Goal: Task Accomplishment & Management: Manage account settings

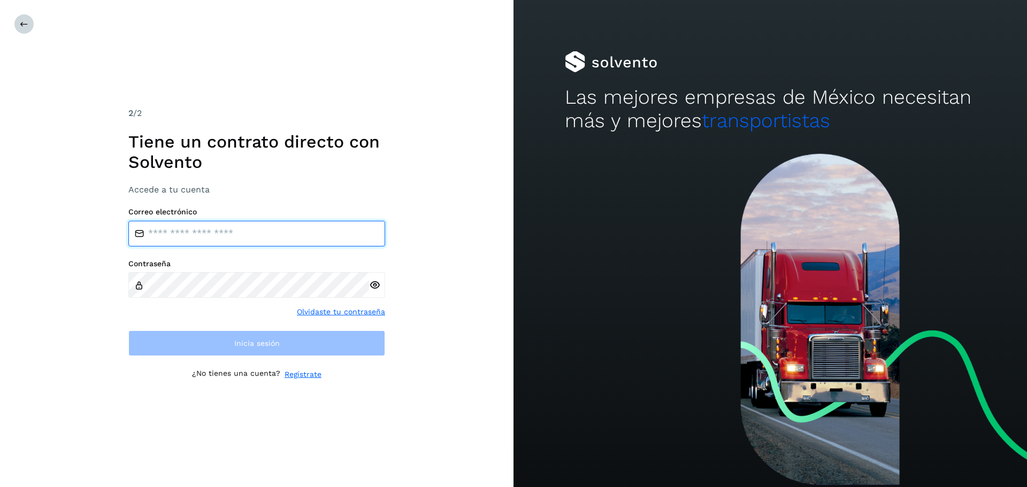
type input "**********"
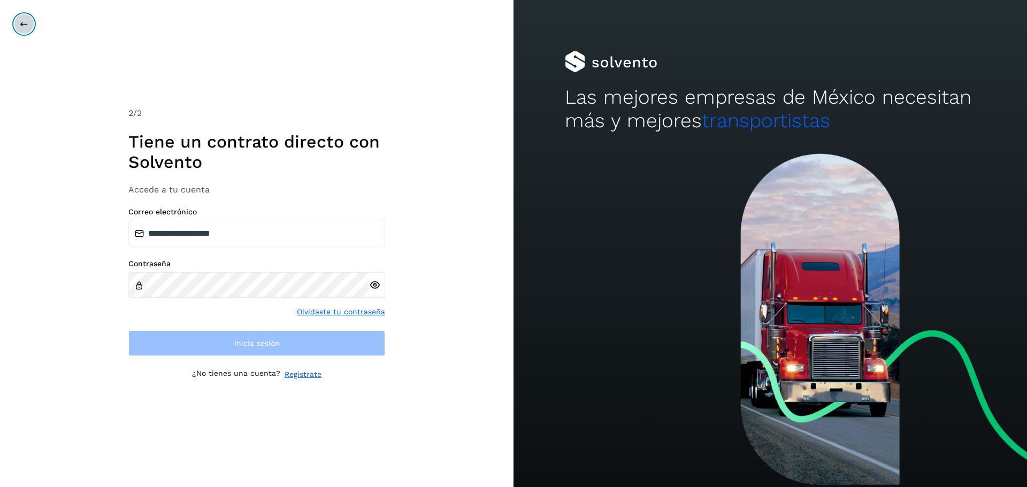
click at [26, 28] on icon at bounding box center [24, 24] width 9 height 9
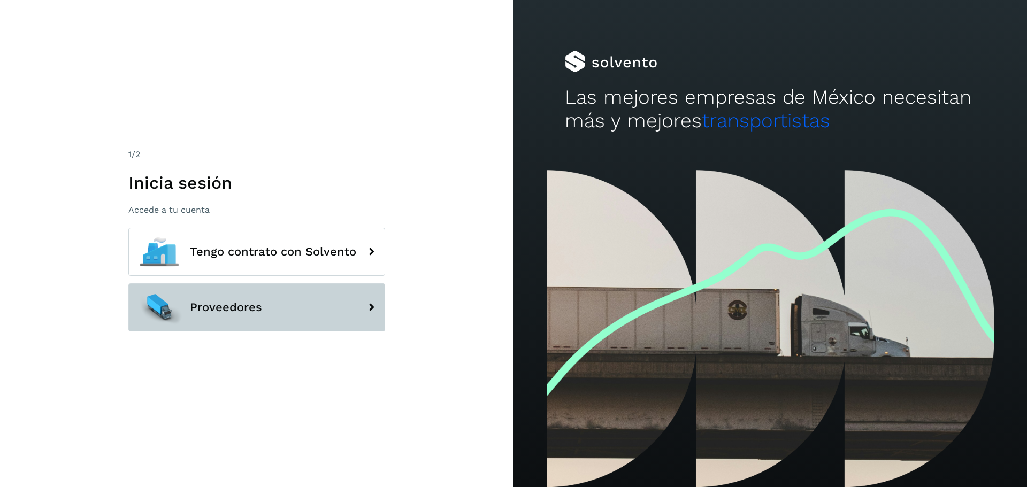
click at [298, 314] on button "Proveedores" at bounding box center [256, 308] width 257 height 48
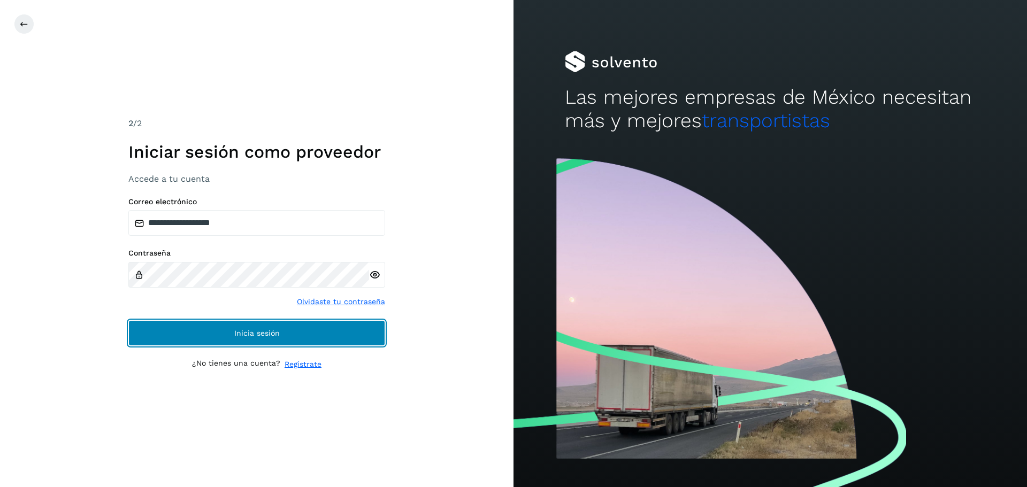
click at [324, 334] on button "Inicia sesión" at bounding box center [256, 333] width 257 height 26
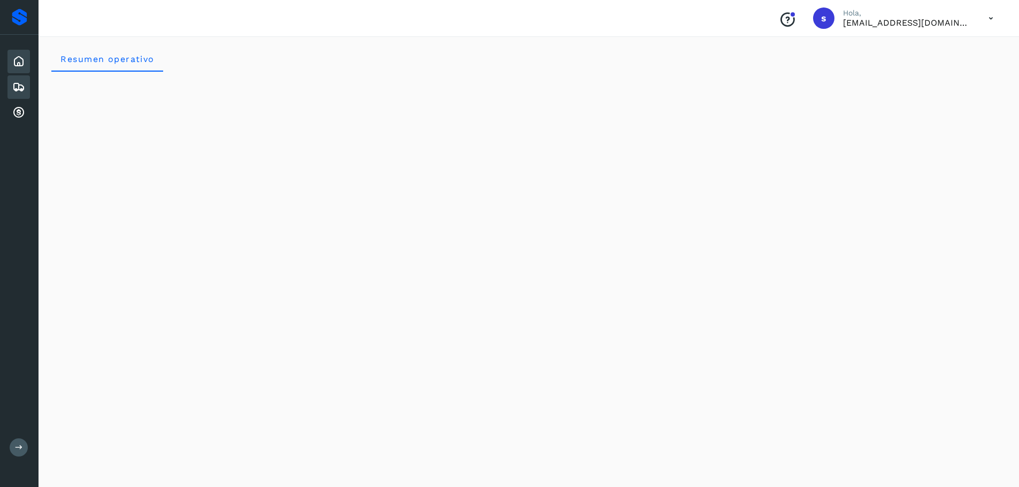
click at [16, 91] on icon at bounding box center [18, 87] width 13 height 13
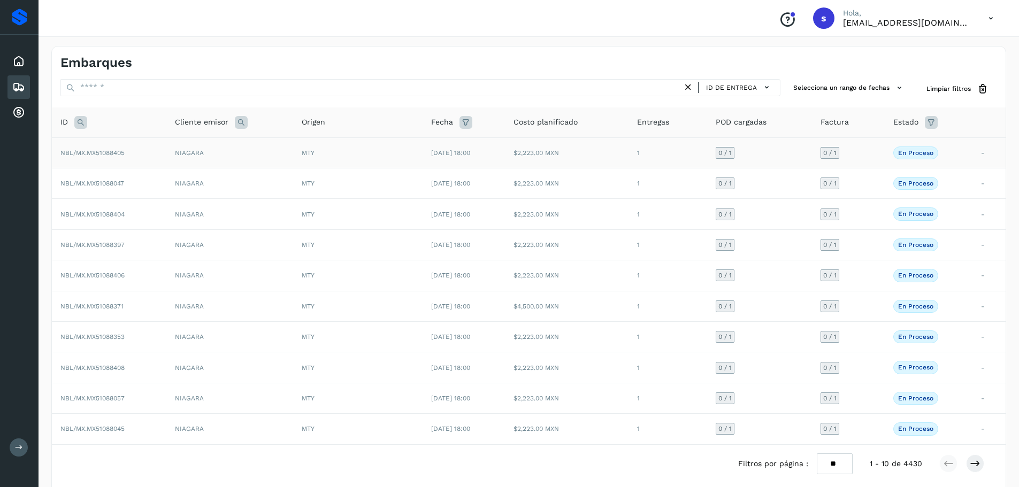
click at [187, 156] on td "NIAGARA" at bounding box center [229, 152] width 127 height 30
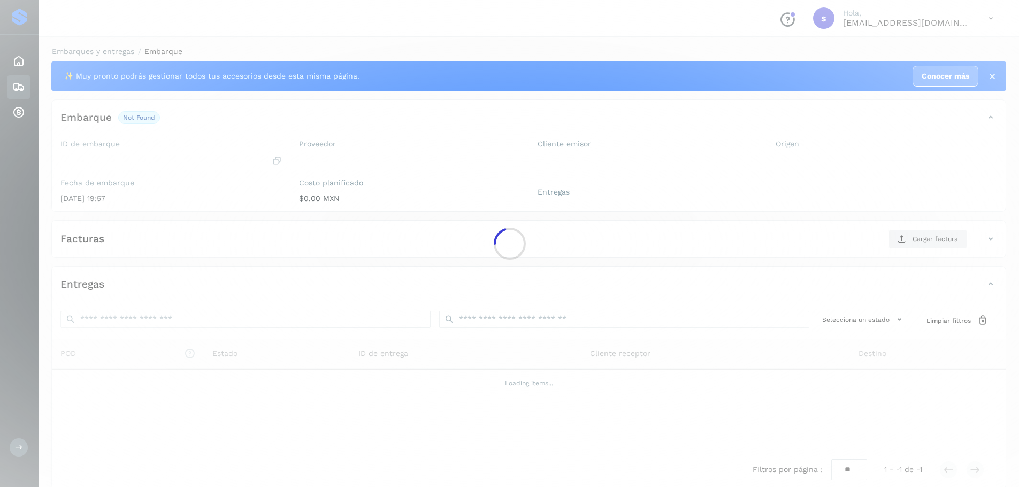
click at [142, 149] on div at bounding box center [509, 243] width 1019 height 487
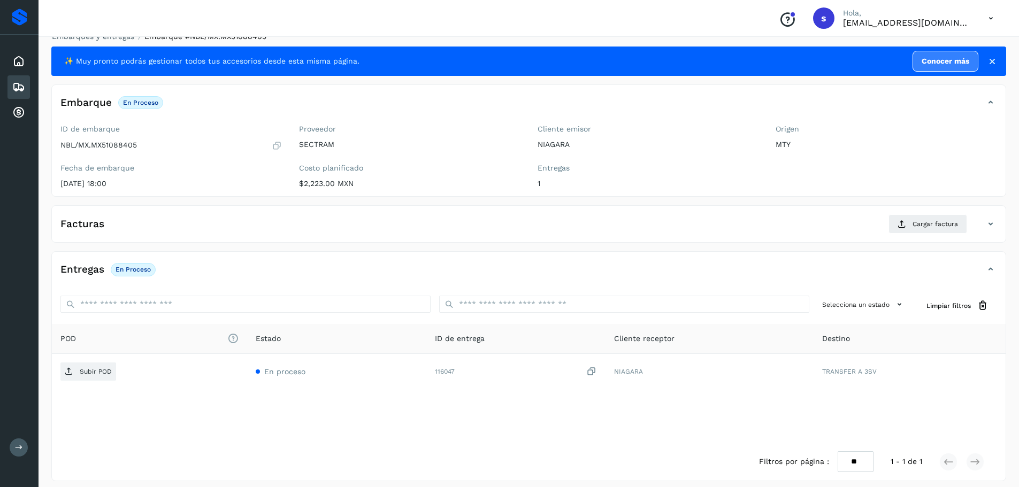
scroll to position [22, 0]
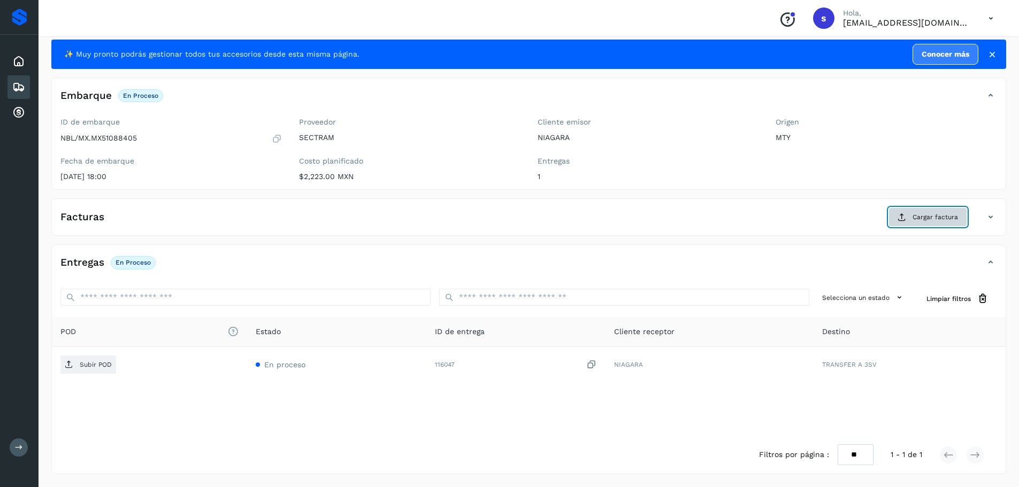
click at [924, 216] on span "Cargar factura" at bounding box center [935, 217] width 45 height 10
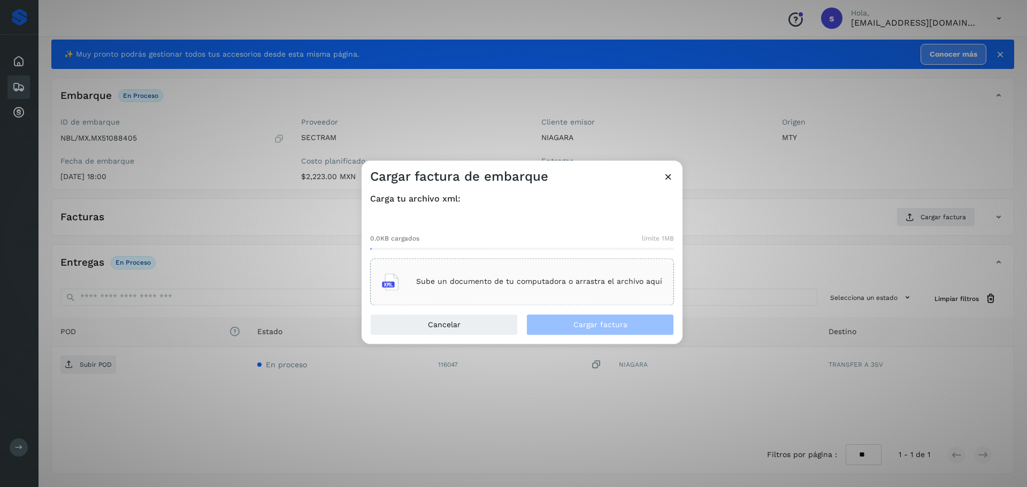
click at [671, 177] on icon at bounding box center [668, 176] width 11 height 11
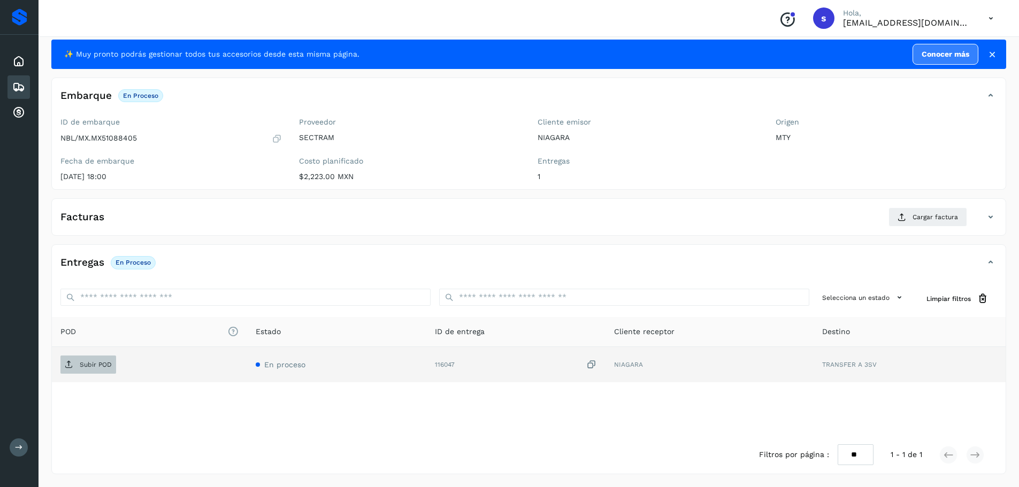
click at [99, 371] on span "Subir POD" at bounding box center [88, 364] width 56 height 17
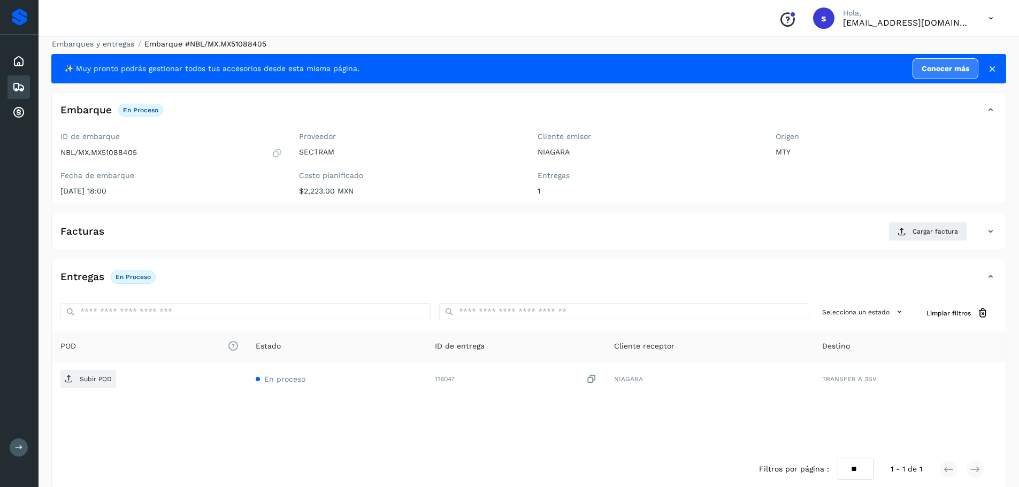
scroll to position [0, 0]
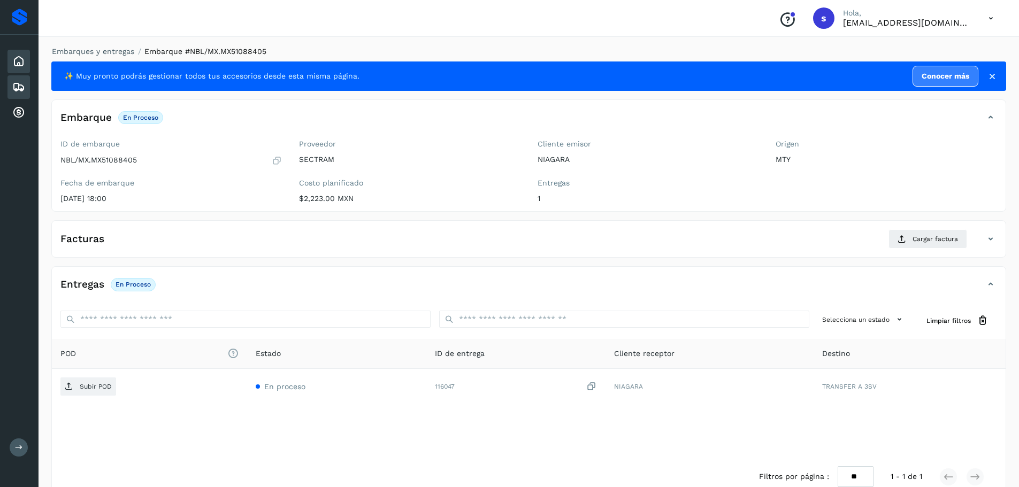
click at [25, 65] on icon at bounding box center [18, 61] width 13 height 13
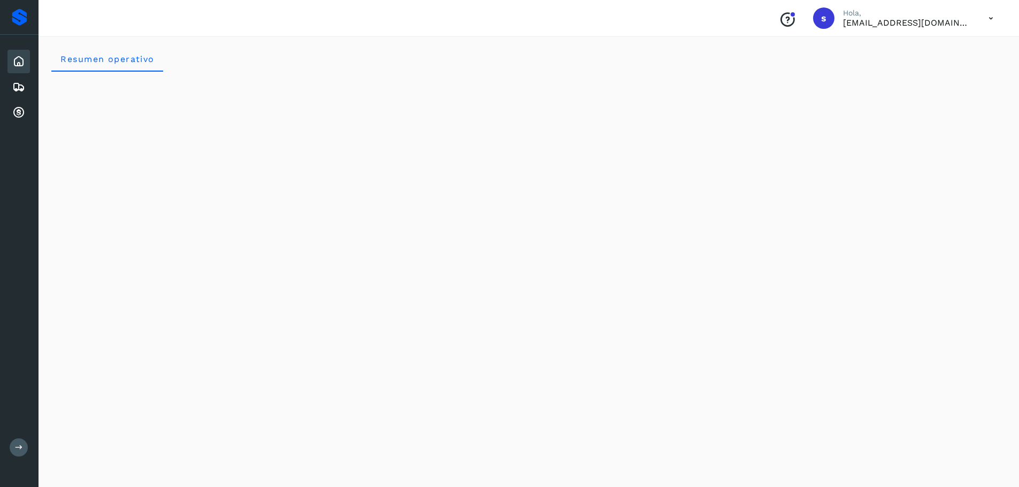
click at [989, 14] on icon at bounding box center [991, 18] width 22 height 22
click at [917, 52] on div "Cerrar sesión" at bounding box center [937, 48] width 127 height 20
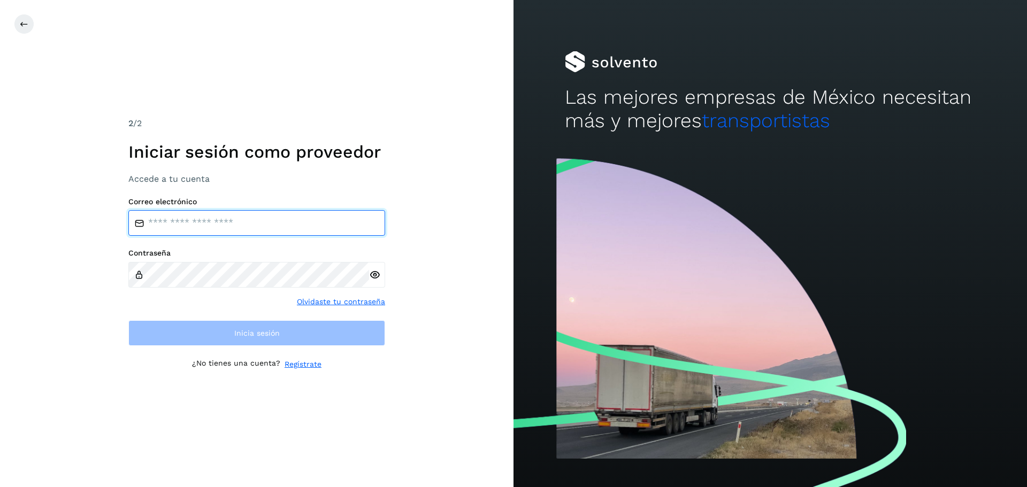
type input "**********"
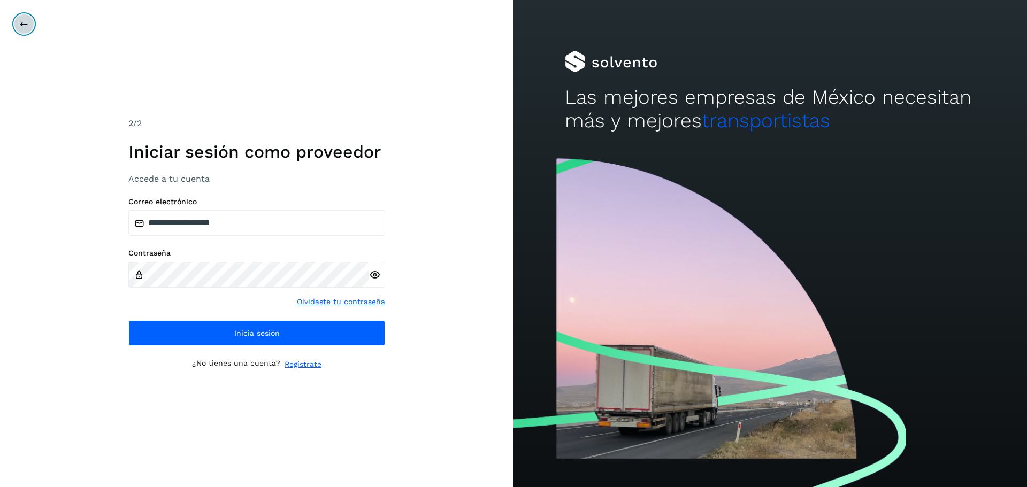
click at [19, 20] on button at bounding box center [24, 24] width 20 height 20
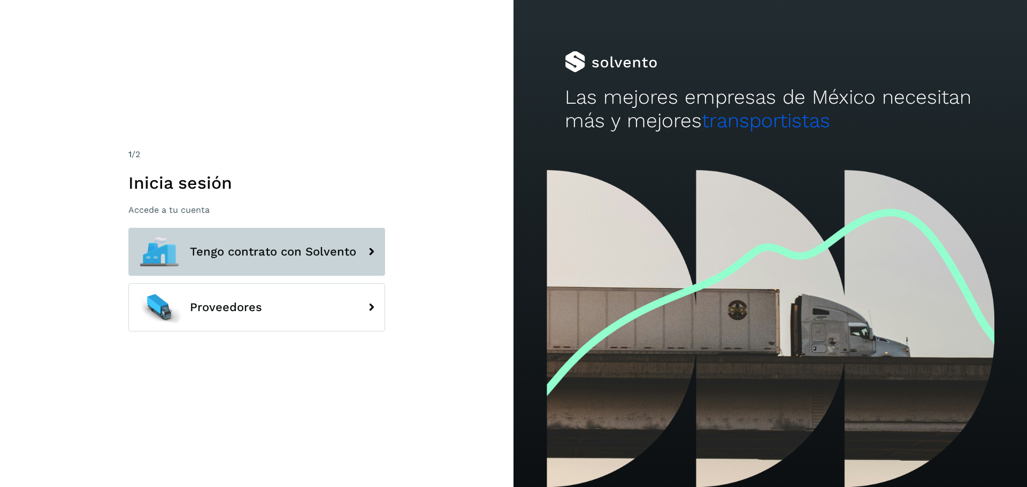
click at [281, 265] on button "Tengo contrato con Solvento" at bounding box center [256, 252] width 257 height 48
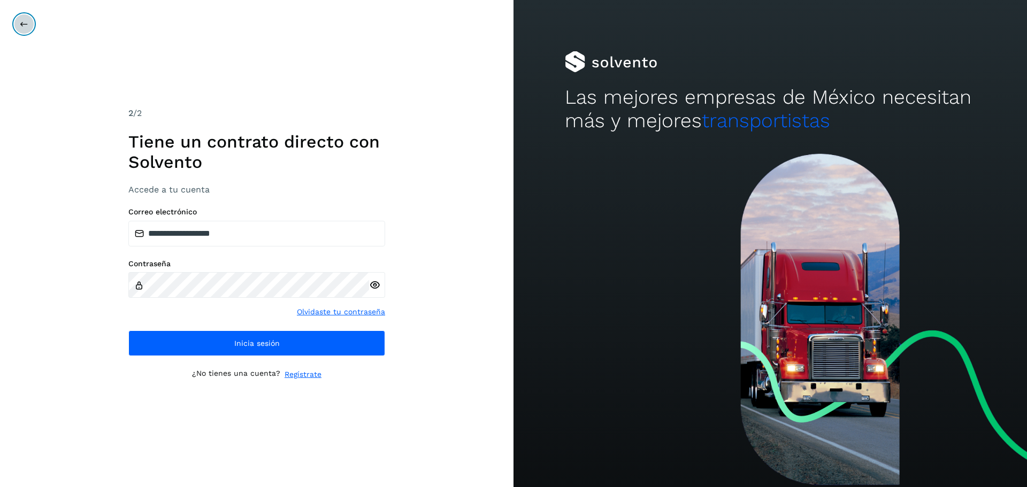
click at [18, 20] on button at bounding box center [24, 24] width 20 height 20
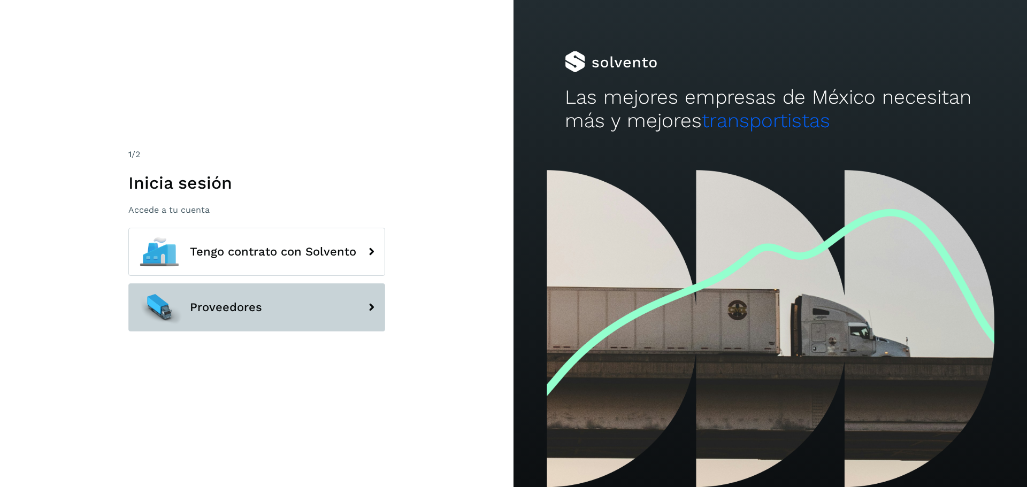
click at [272, 304] on button "Proveedores" at bounding box center [256, 308] width 257 height 48
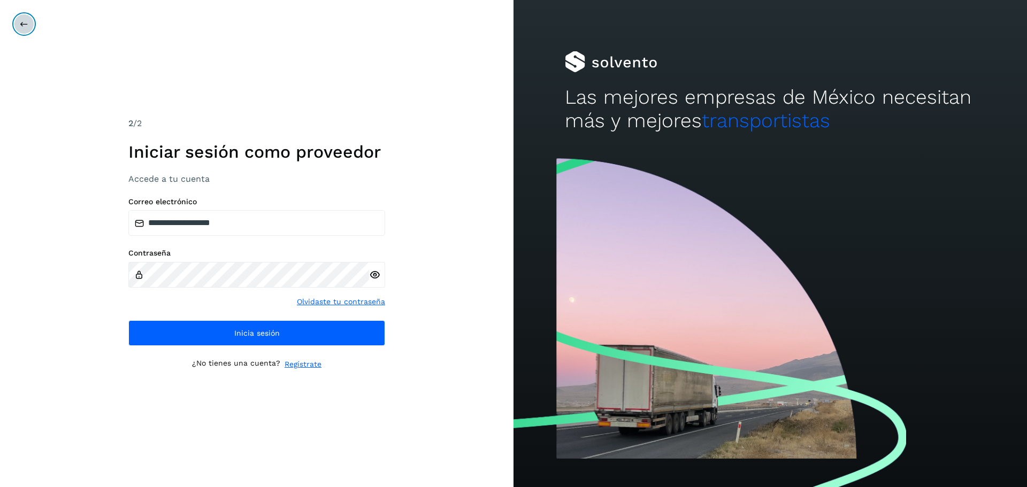
click at [23, 26] on icon at bounding box center [24, 24] width 9 height 9
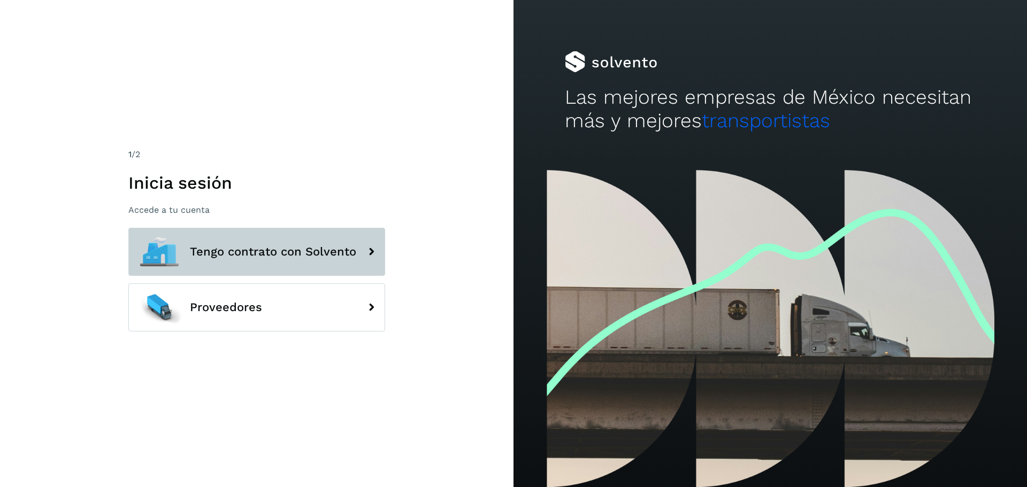
click at [305, 264] on button "Tengo contrato con Solvento" at bounding box center [256, 252] width 257 height 48
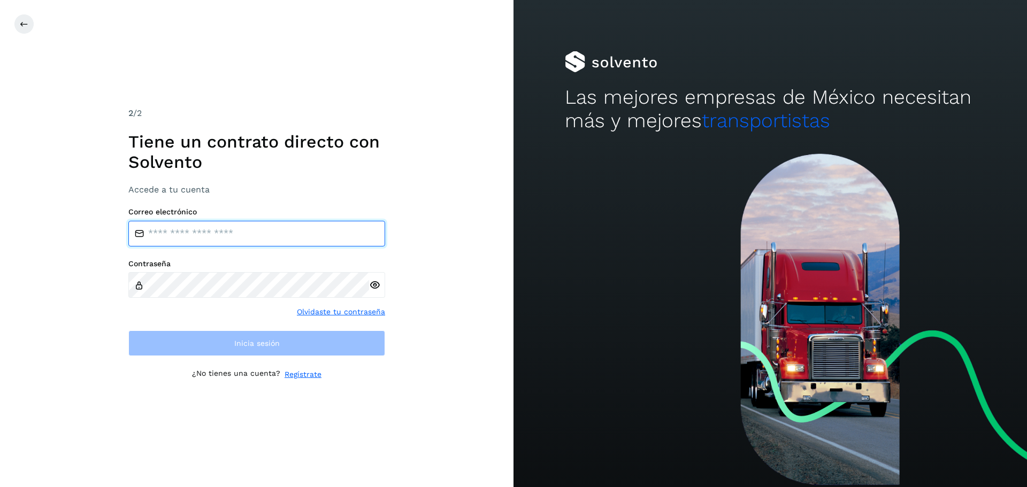
type input "**********"
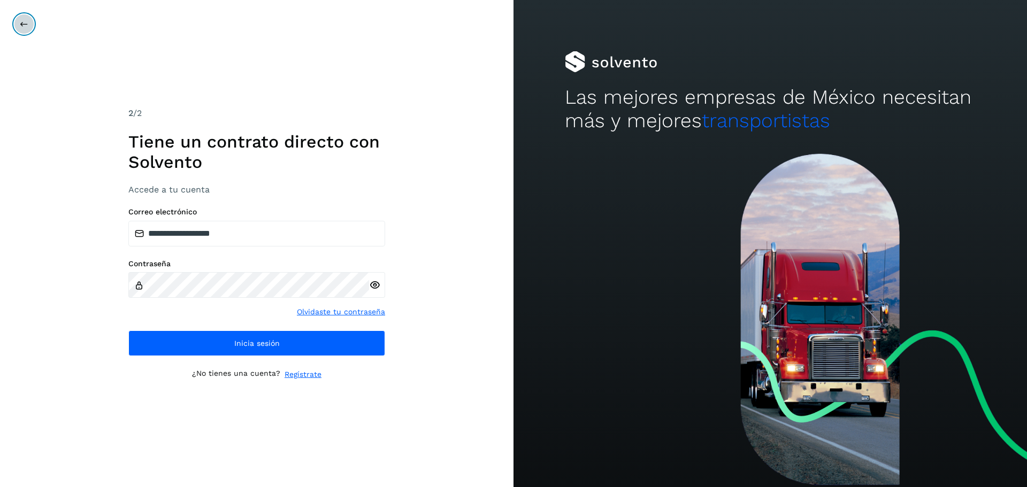
click at [33, 25] on button at bounding box center [24, 24] width 20 height 20
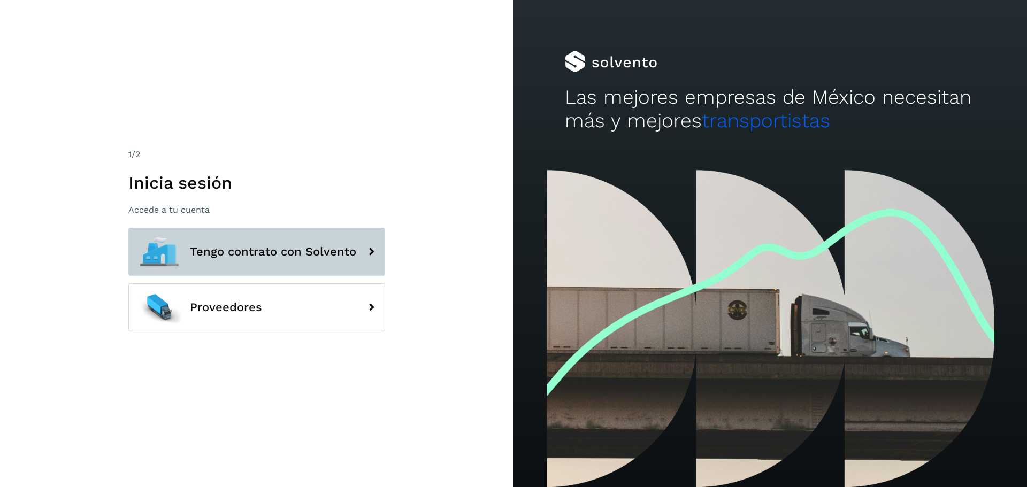
click at [288, 234] on button "Tengo contrato con Solvento" at bounding box center [256, 252] width 257 height 48
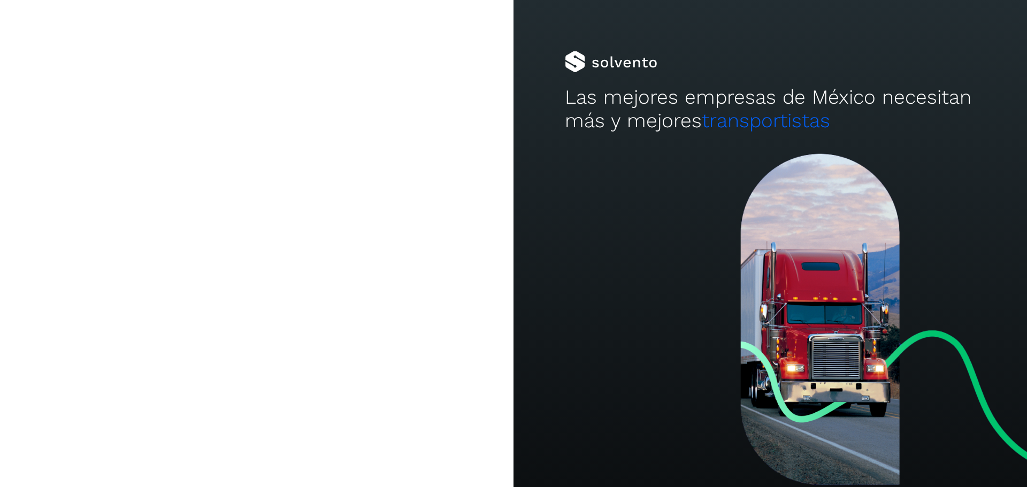
type input "**********"
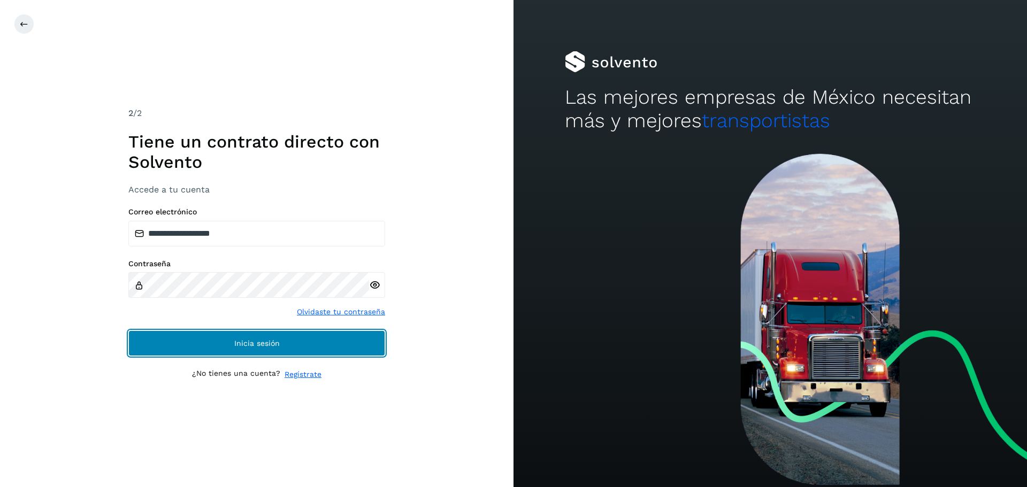
click at [327, 342] on button "Inicia sesión" at bounding box center [256, 344] width 257 height 26
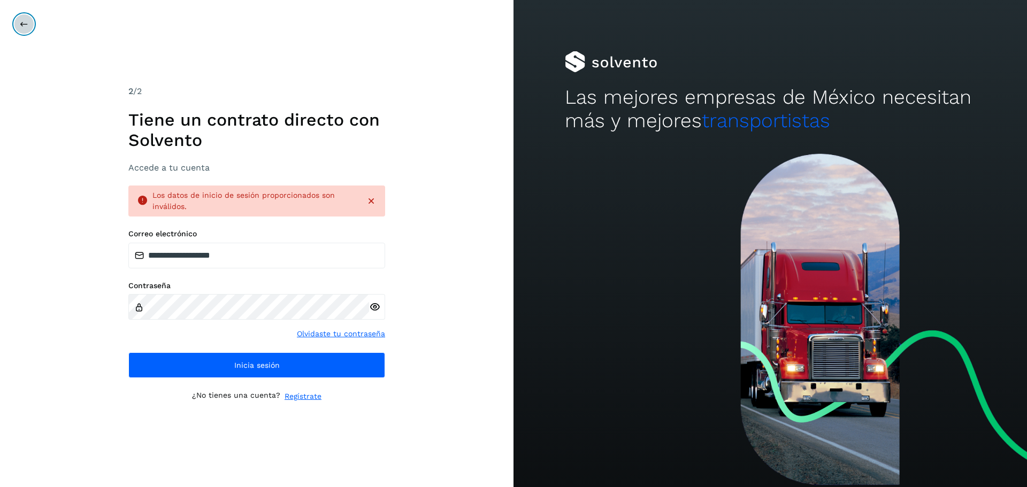
click at [24, 19] on button at bounding box center [24, 24] width 20 height 20
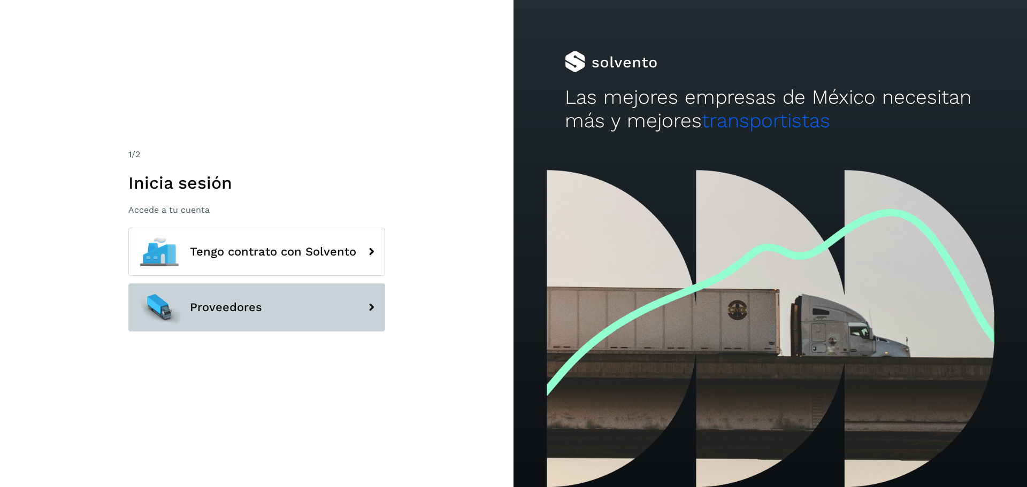
click at [294, 318] on button "Proveedores" at bounding box center [256, 308] width 257 height 48
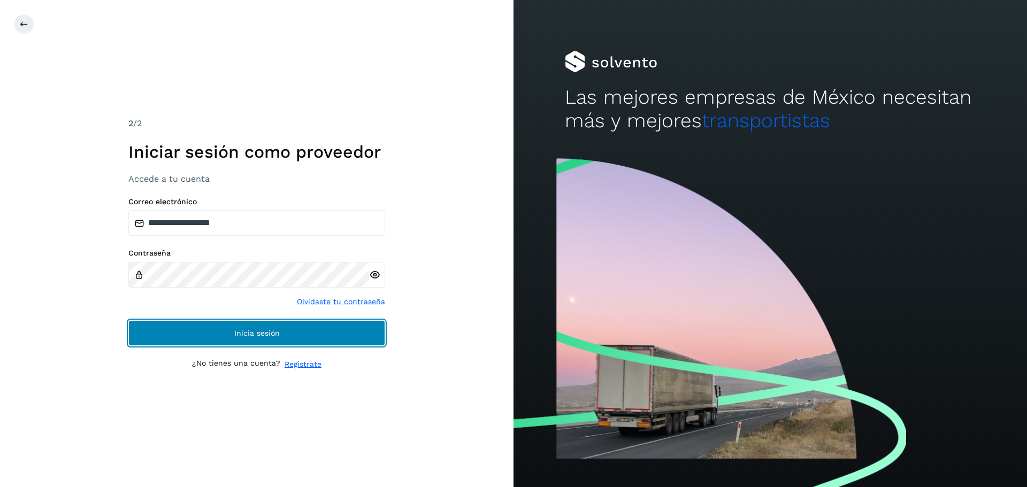
click at [285, 337] on button "Inicia sesión" at bounding box center [256, 333] width 257 height 26
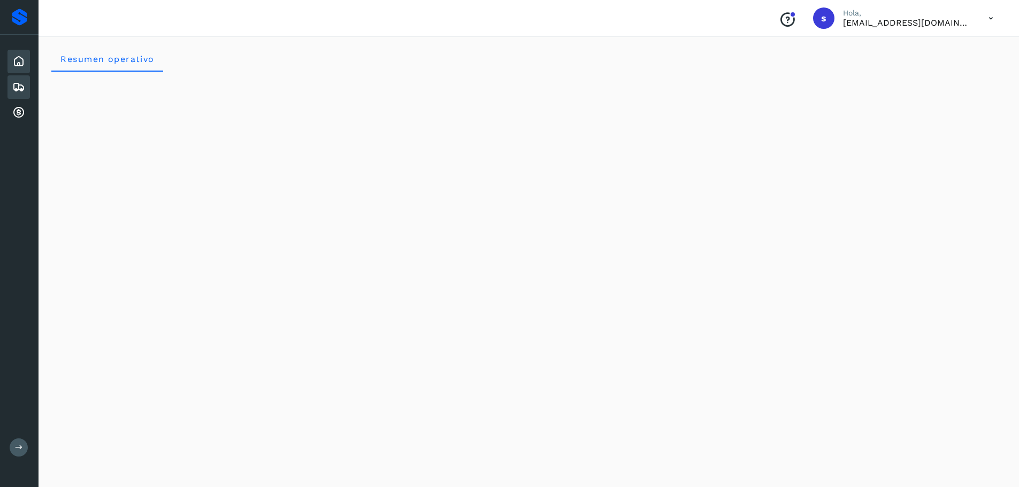
click at [18, 87] on icon at bounding box center [18, 87] width 13 height 13
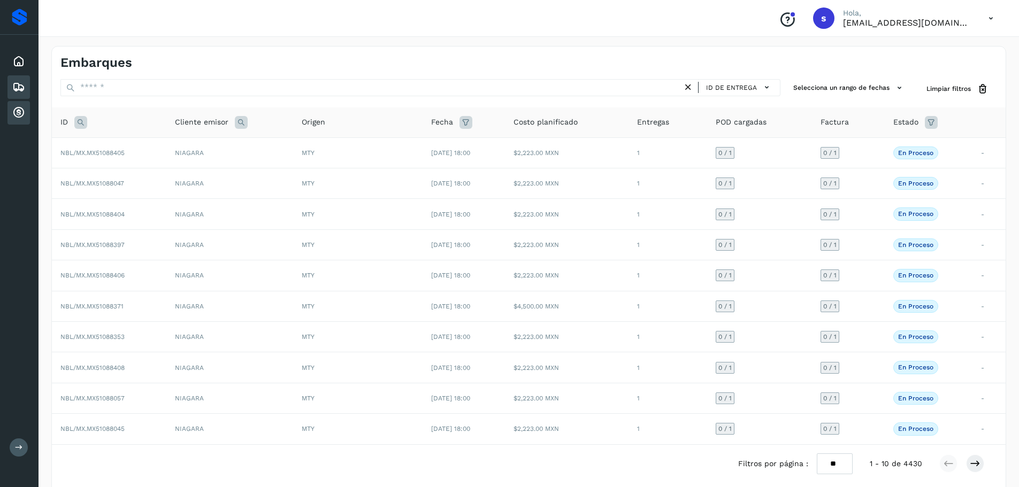
click at [21, 116] on icon at bounding box center [18, 112] width 13 height 13
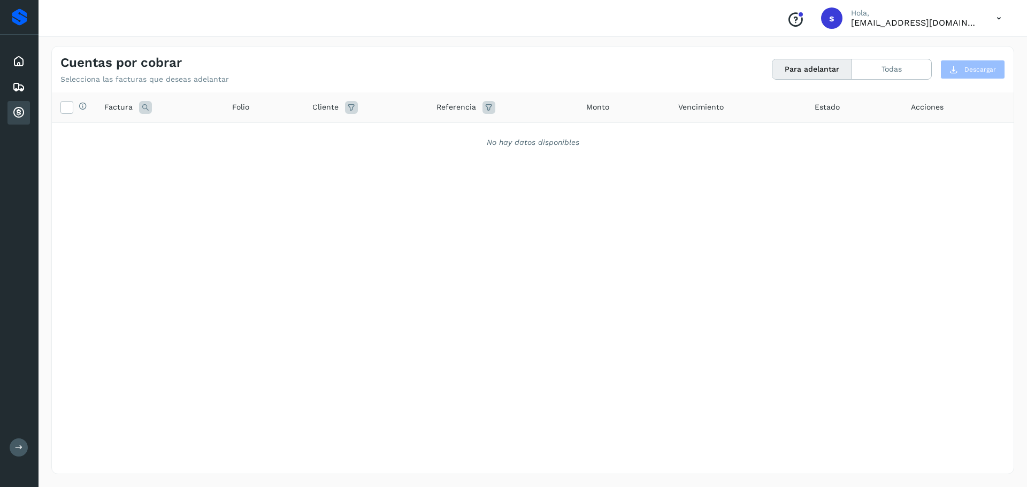
click at [144, 106] on icon at bounding box center [145, 107] width 13 height 13
click at [98, 137] on div "No hay datos disponibles" at bounding box center [533, 142] width 934 height 11
click at [68, 106] on icon at bounding box center [66, 106] width 11 height 11
click at [144, 104] on icon at bounding box center [145, 107] width 13 height 13
click at [383, 225] on div "Selecciona todas las facturas disponibles para adelanto Factura Cancelar Buscar…" at bounding box center [533, 262] width 962 height 338
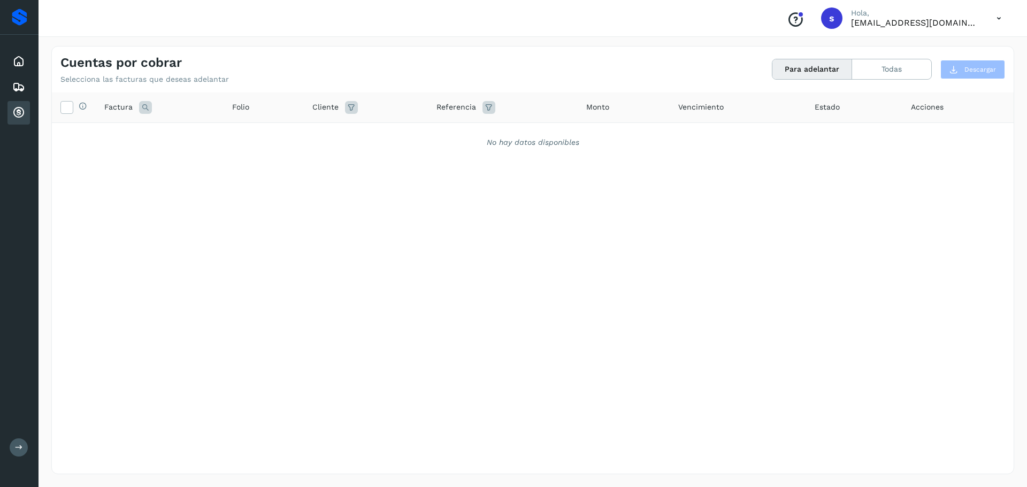
click at [827, 66] on button "Para adelantar" at bounding box center [813, 69] width 80 height 20
click at [882, 65] on button "Todas" at bounding box center [891, 69] width 79 height 20
click at [804, 75] on button "Para adelantar" at bounding box center [813, 69] width 80 height 20
click at [24, 443] on button at bounding box center [19, 448] width 18 height 18
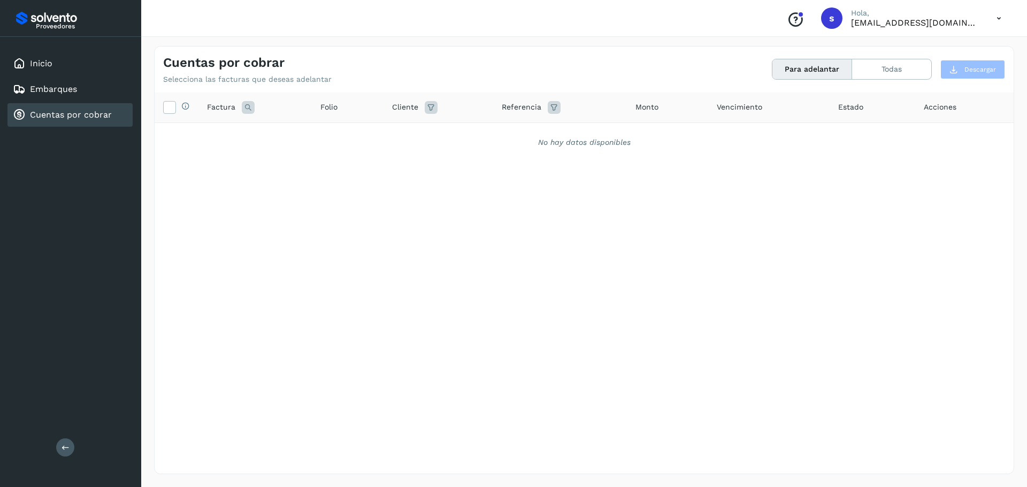
click at [54, 448] on div "Proveedores Inicio Embarques Cuentas por cobrar Salir" at bounding box center [70, 243] width 141 height 487
click at [77, 91] on link "Embarques" at bounding box center [53, 89] width 47 height 10
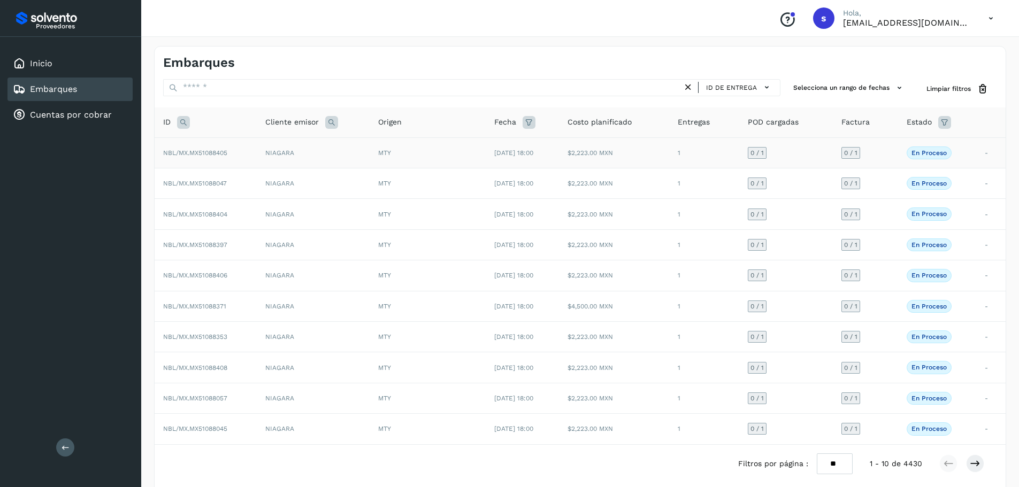
click at [343, 142] on td "NIAGARA" at bounding box center [313, 152] width 113 height 30
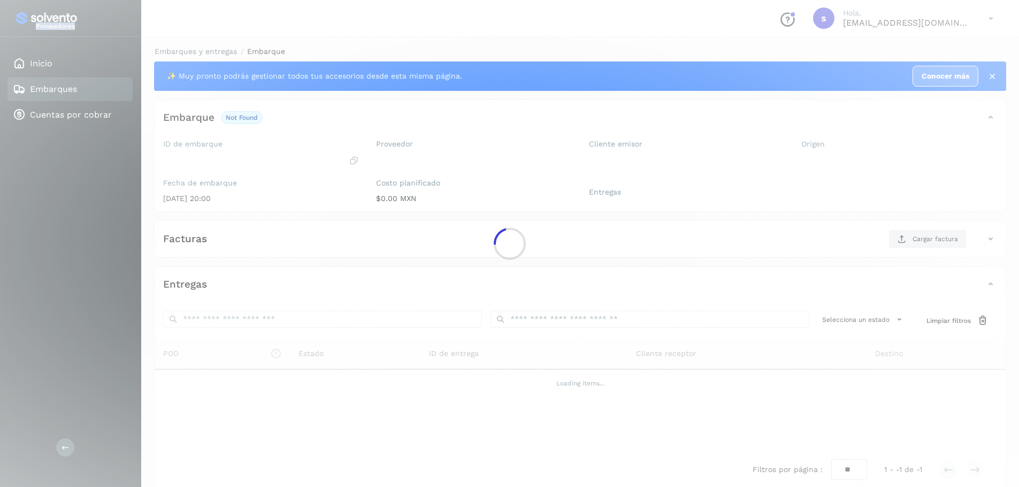
click at [343, 142] on div at bounding box center [509, 243] width 1019 height 487
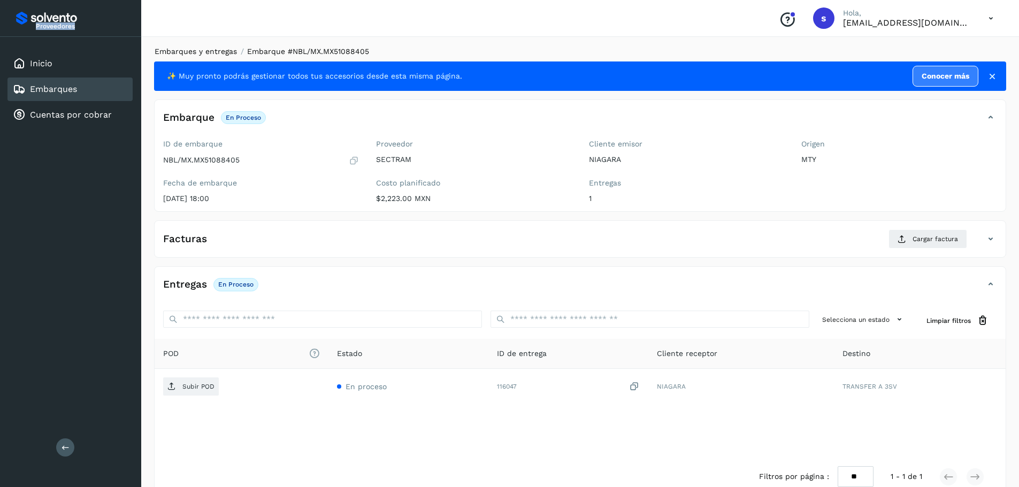
click at [217, 50] on link "Embarques y entregas" at bounding box center [196, 51] width 82 height 9
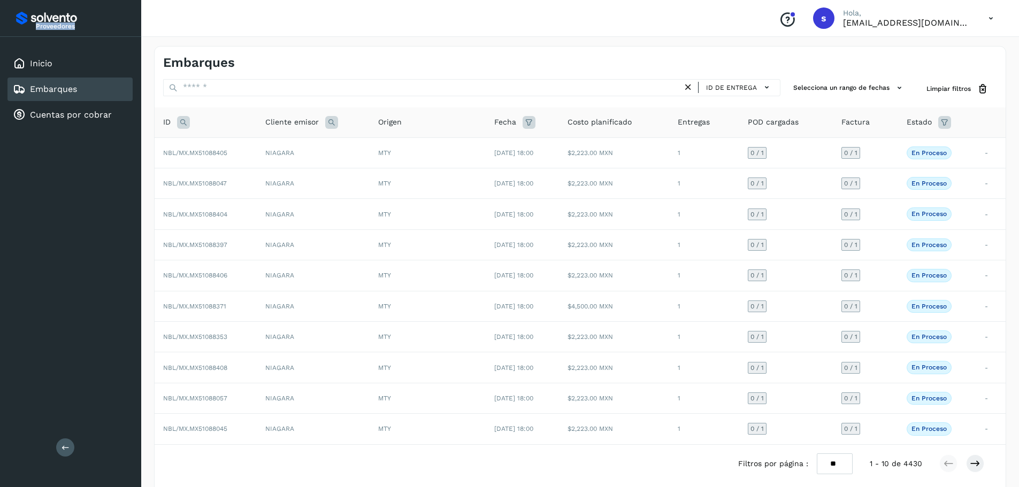
scroll to position [26, 0]
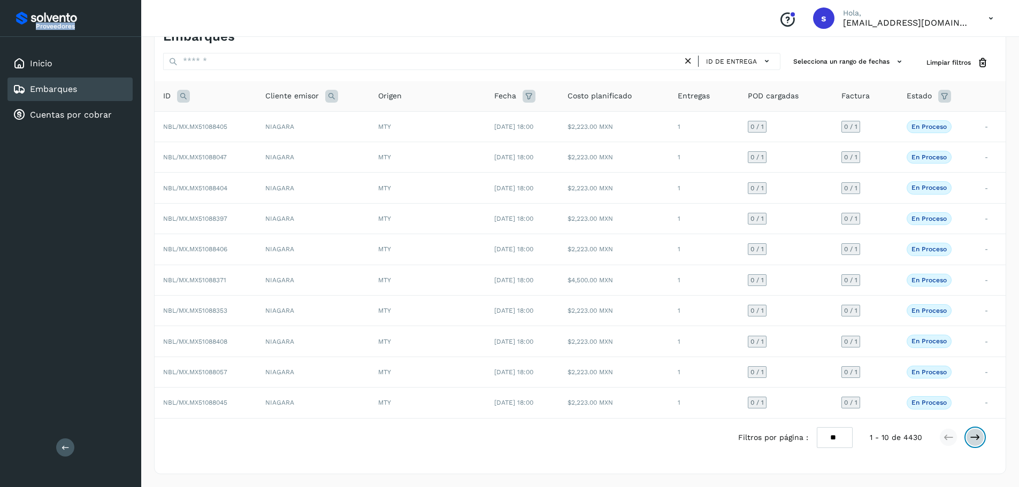
click at [972, 432] on icon at bounding box center [975, 437] width 11 height 11
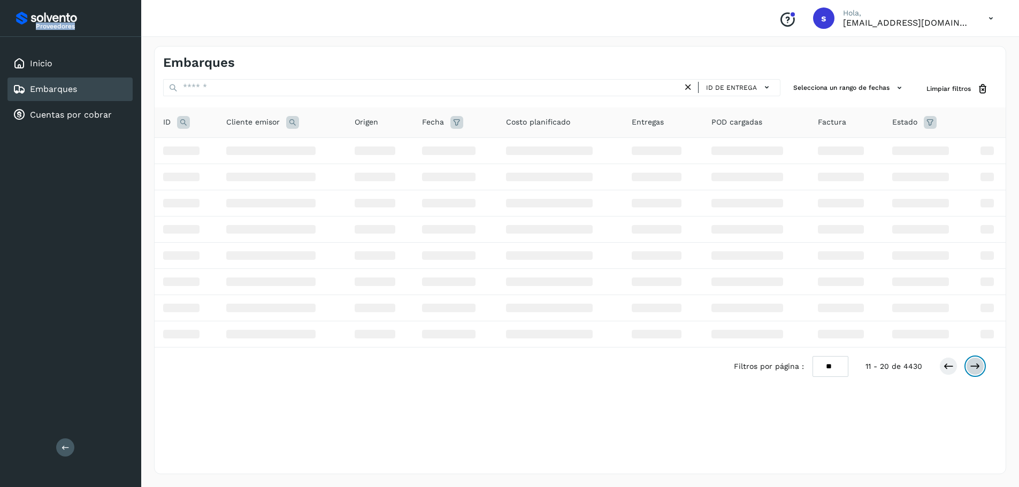
scroll to position [0, 0]
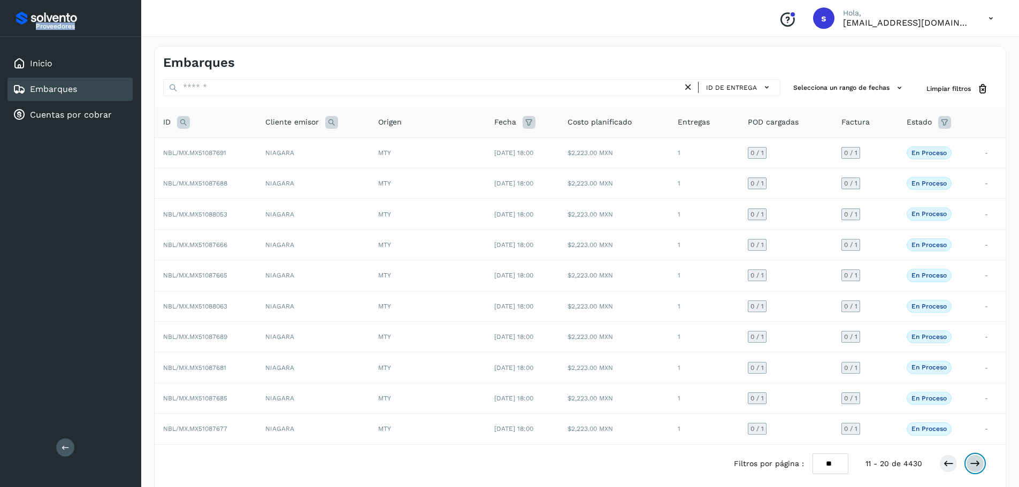
click at [974, 463] on icon at bounding box center [975, 463] width 11 height 11
click at [978, 457] on button at bounding box center [975, 464] width 18 height 18
click at [978, 458] on icon at bounding box center [975, 463] width 11 height 11
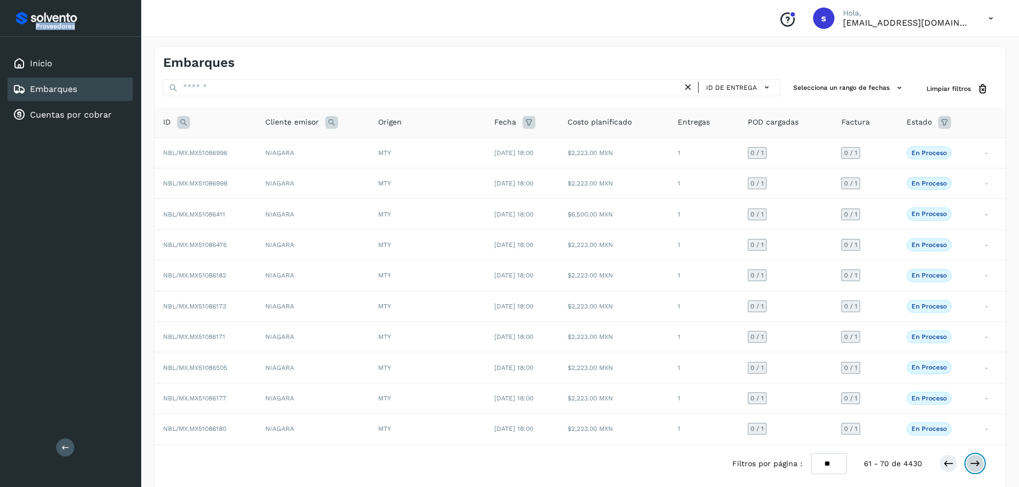
click at [978, 458] on icon at bounding box center [975, 463] width 11 height 11
click at [70, 67] on div "Inicio" at bounding box center [69, 64] width 125 height 24
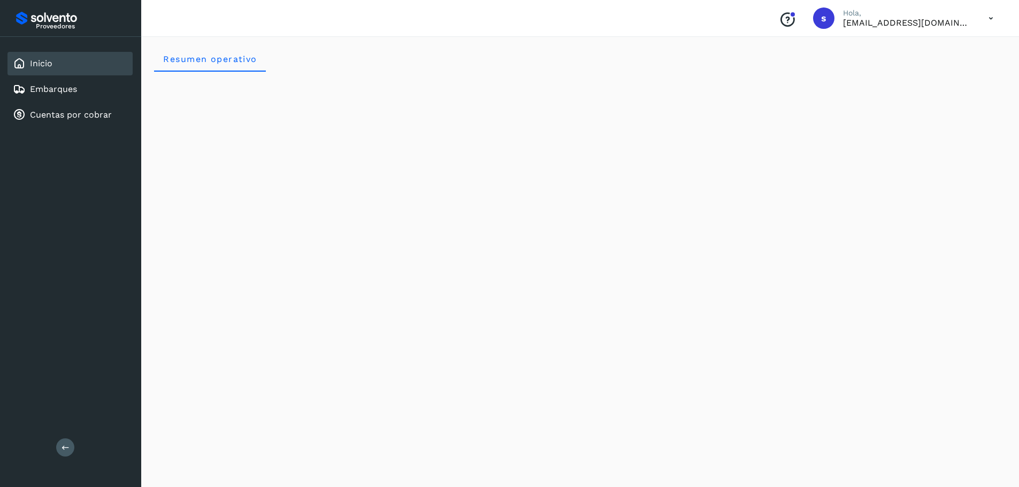
drag, startPoint x: 379, startPoint y: 51, endPoint x: 510, endPoint y: 11, distance: 137.1
click at [377, 63] on div "Resumen operativo" at bounding box center [580, 59] width 852 height 26
click at [65, 450] on icon at bounding box center [66, 447] width 8 height 8
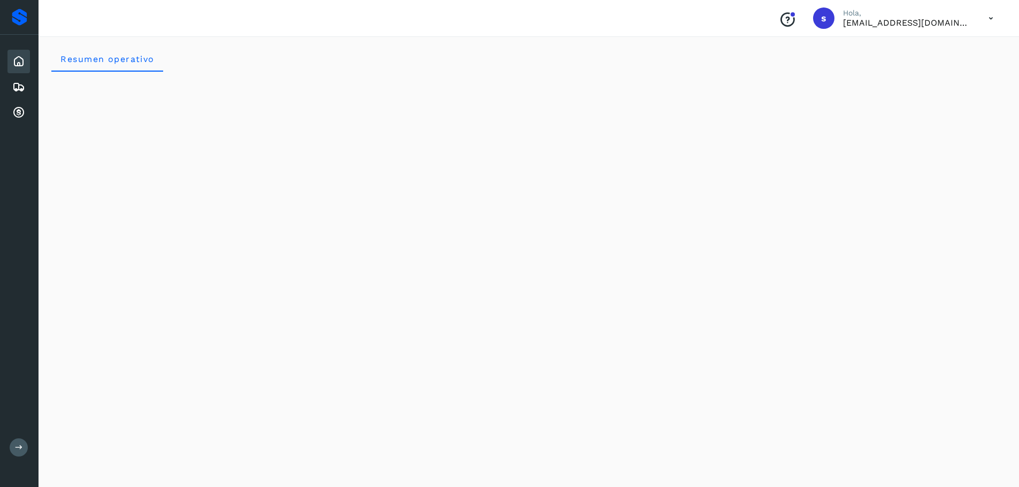
click at [988, 14] on icon at bounding box center [991, 18] width 22 height 22
click at [959, 44] on div "Cerrar sesión" at bounding box center [937, 48] width 127 height 20
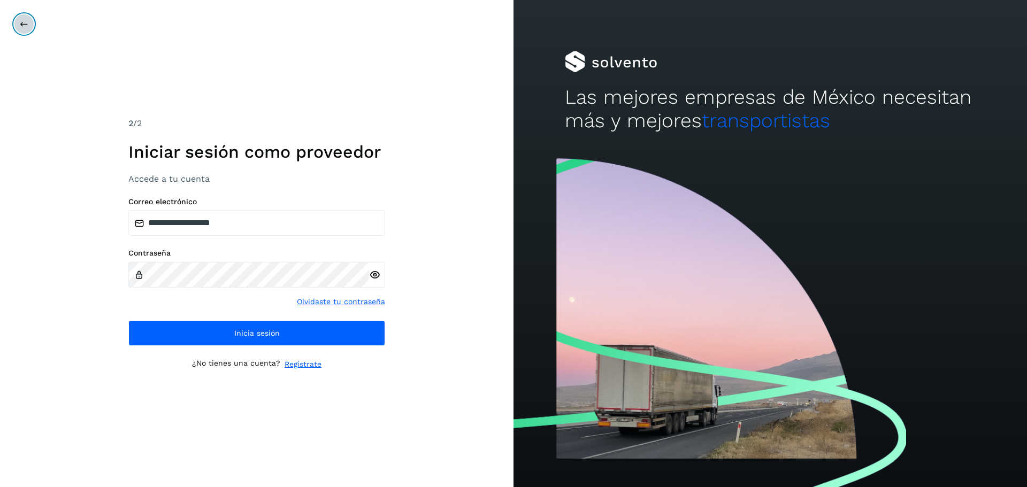
click at [28, 25] on icon at bounding box center [24, 24] width 9 height 9
